Goal: Navigation & Orientation: Find specific page/section

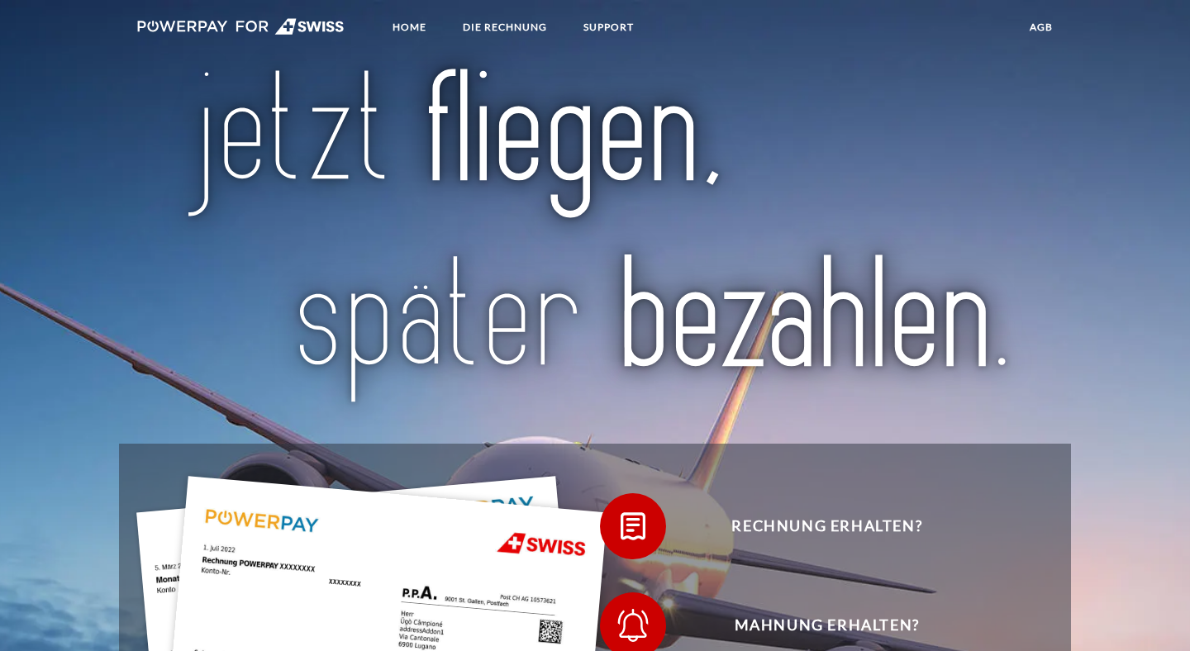
click at [828, 366] on img at bounding box center [595, 237] width 833 height 345
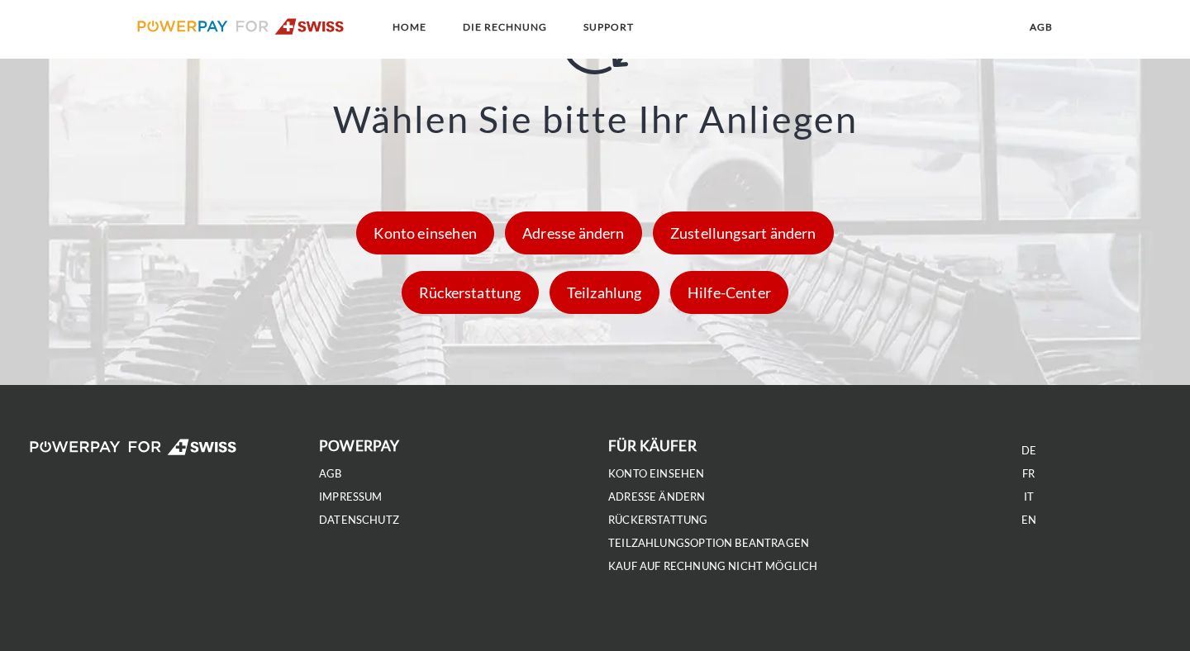
scroll to position [2364, 0]
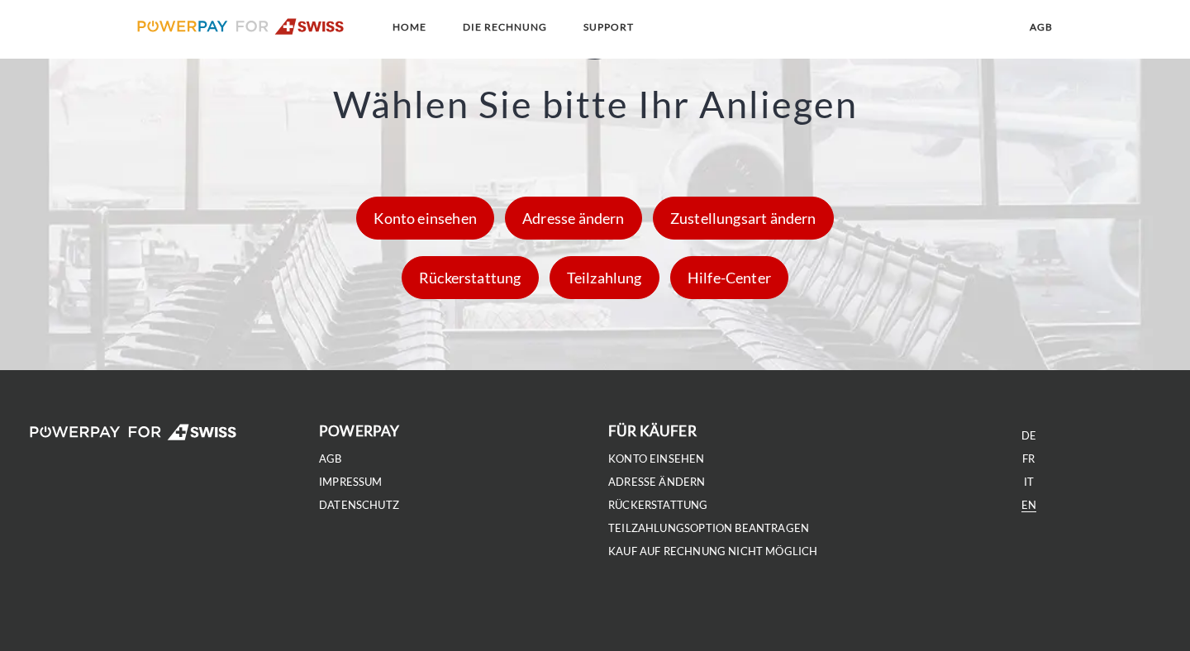
click at [1025, 502] on link "EN" at bounding box center [1028, 505] width 15 height 14
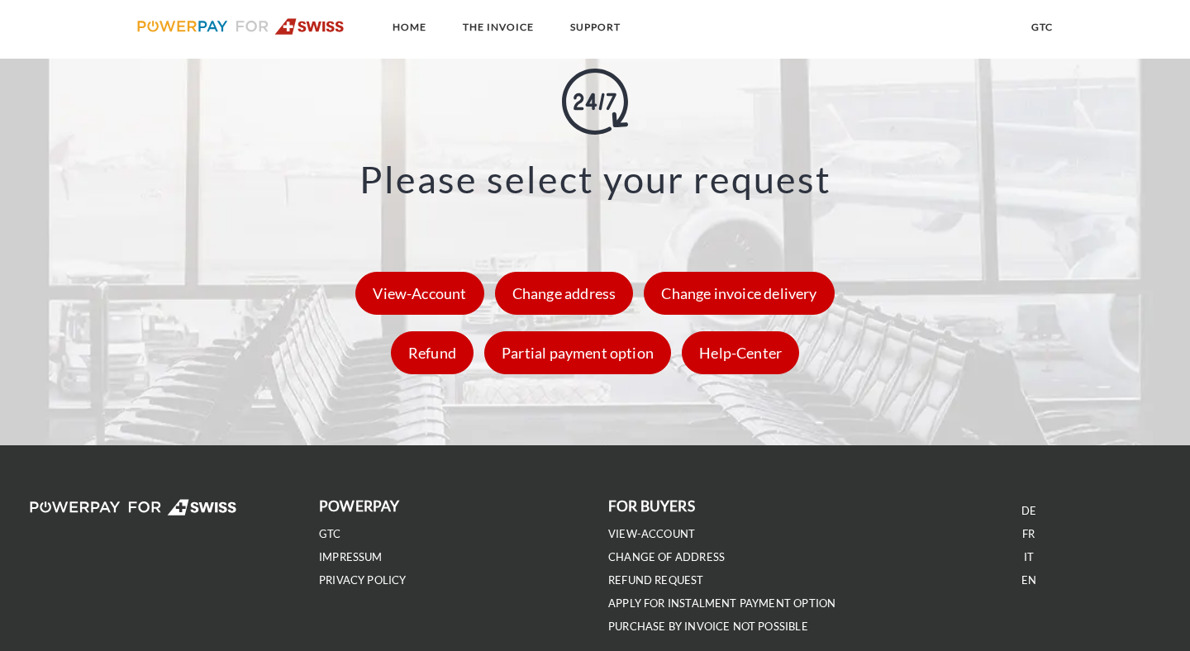
scroll to position [2392, 0]
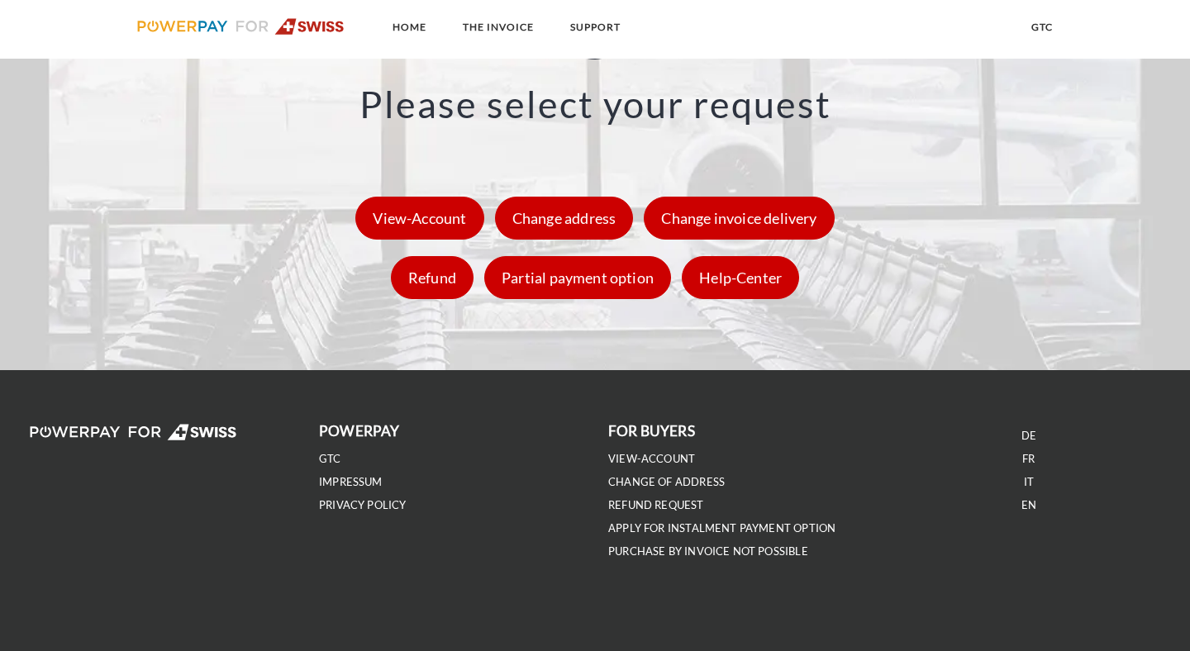
click at [776, 519] on li "APPLY FOR INSTALMENT PAYMENT OPTION" at bounding box center [739, 527] width 263 height 23
click at [774, 527] on link "APPLY FOR INSTALMENT PAYMENT OPTION" at bounding box center [721, 528] width 227 height 14
click at [422, 211] on div "View-Account" at bounding box center [419, 218] width 128 height 43
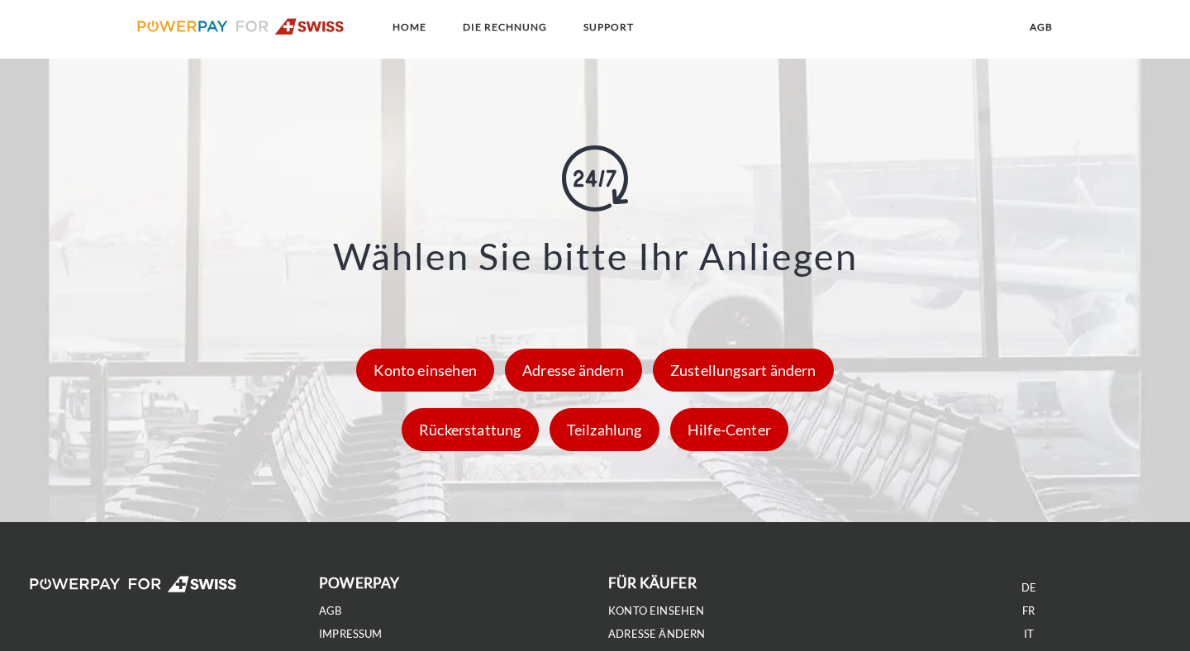
scroll to position [2364, 0]
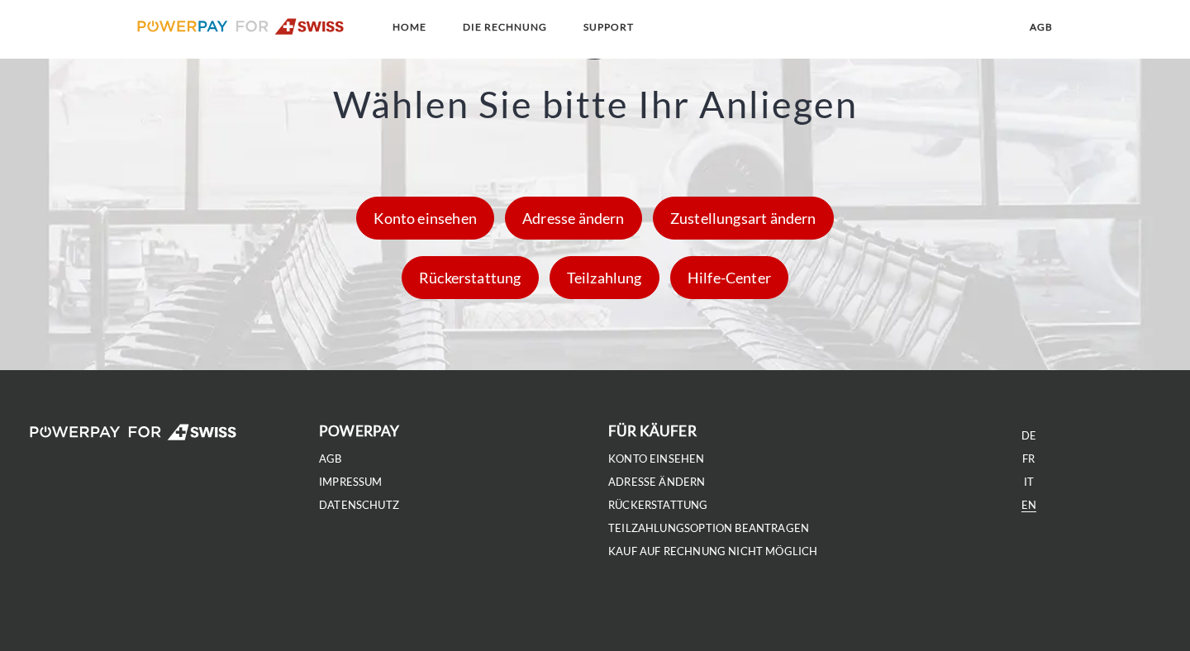
click at [1029, 499] on link "EN" at bounding box center [1028, 505] width 15 height 14
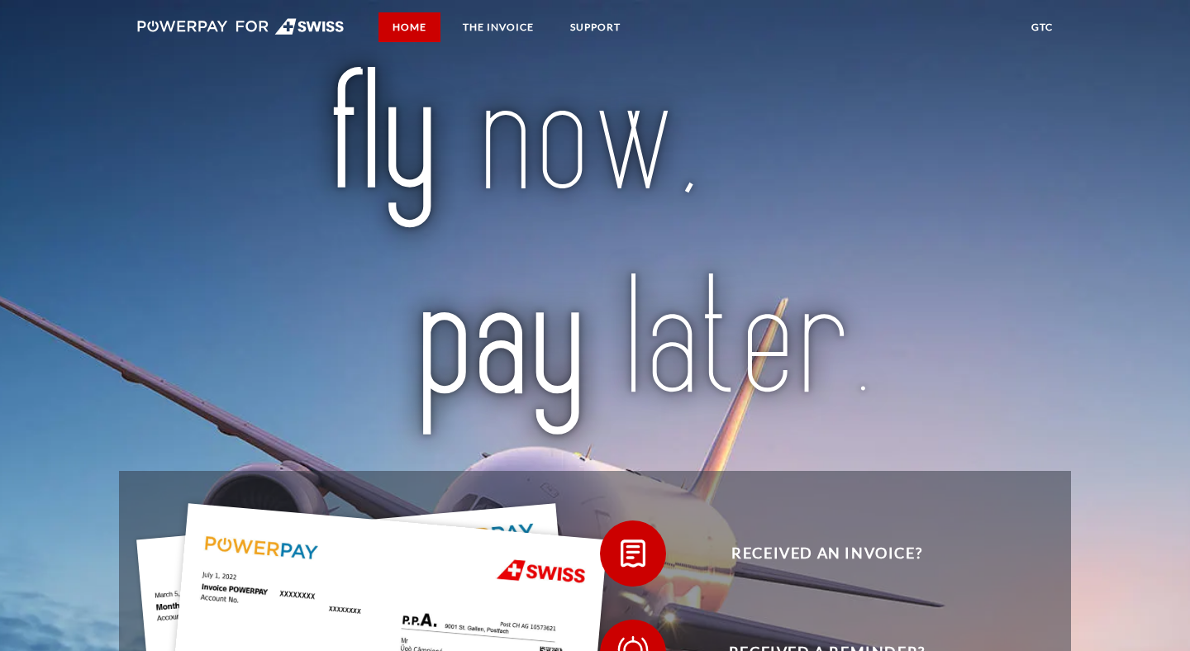
click at [421, 39] on link "Home" at bounding box center [409, 27] width 62 height 30
click at [415, 31] on link "Home" at bounding box center [409, 27] width 62 height 30
click at [407, 36] on link "Home" at bounding box center [409, 27] width 62 height 30
click at [597, 29] on link "SUPPORT" at bounding box center [595, 27] width 79 height 30
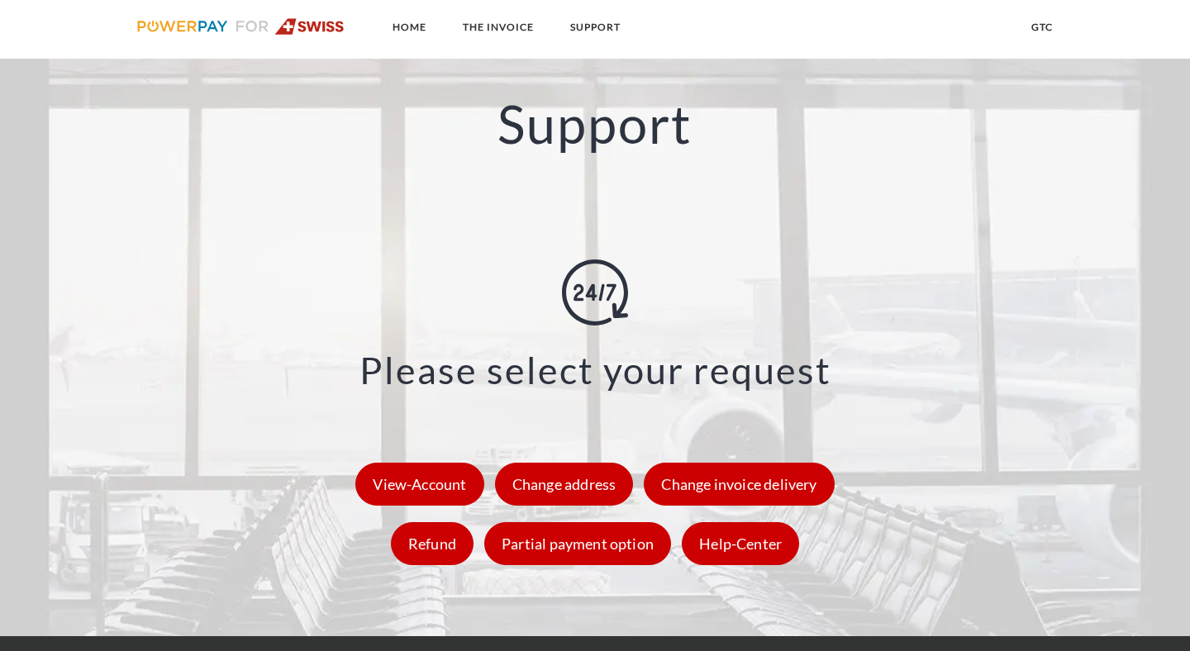
scroll to position [2135, 0]
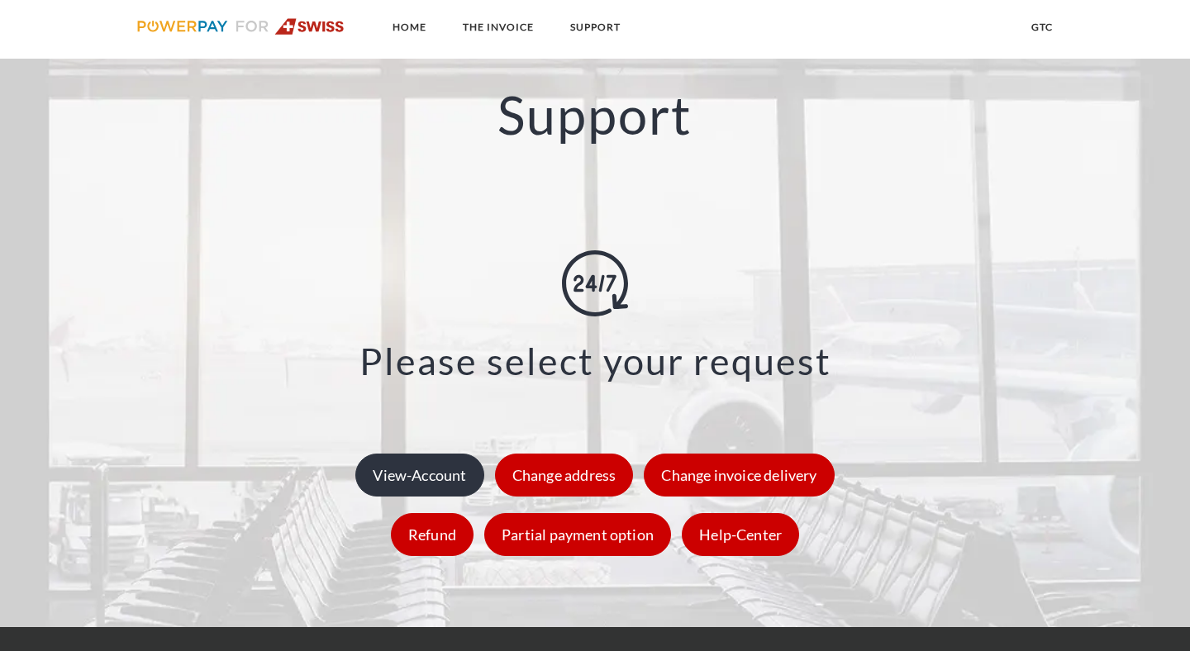
click at [397, 488] on div "View-Account" at bounding box center [419, 475] width 128 height 43
